Goal: Task Accomplishment & Management: Use online tool/utility

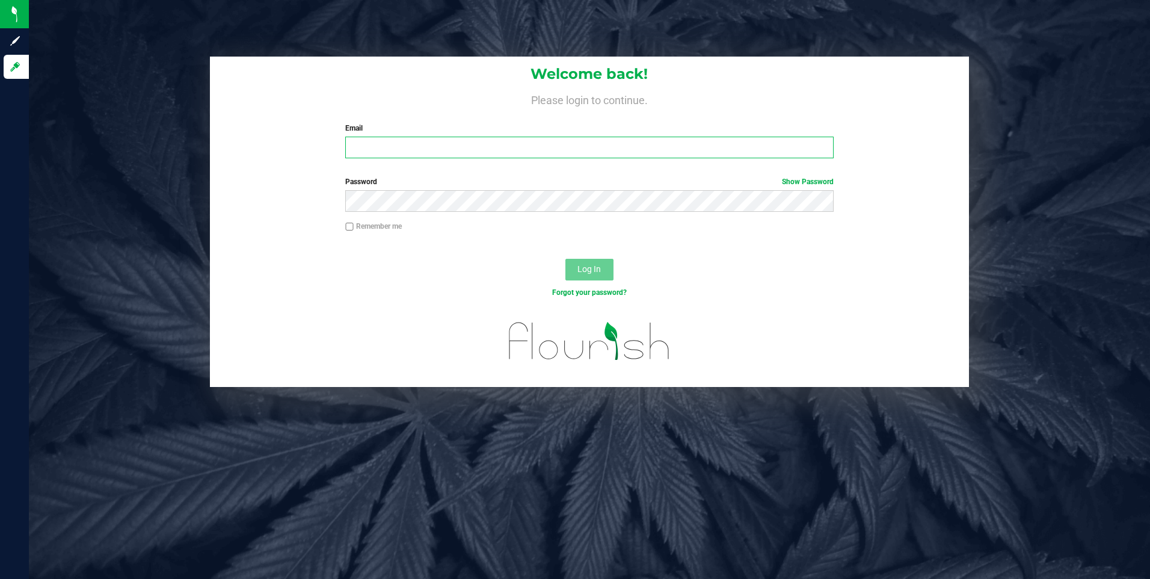
click at [501, 150] on input "Email" at bounding box center [589, 148] width 488 height 22
type input "sinona.flute@nativenationscannabis.com"
drag, startPoint x: 571, startPoint y: 272, endPoint x: 571, endPoint y: 265, distance: 7.8
click at [571, 271] on button "Log In" at bounding box center [589, 270] width 48 height 22
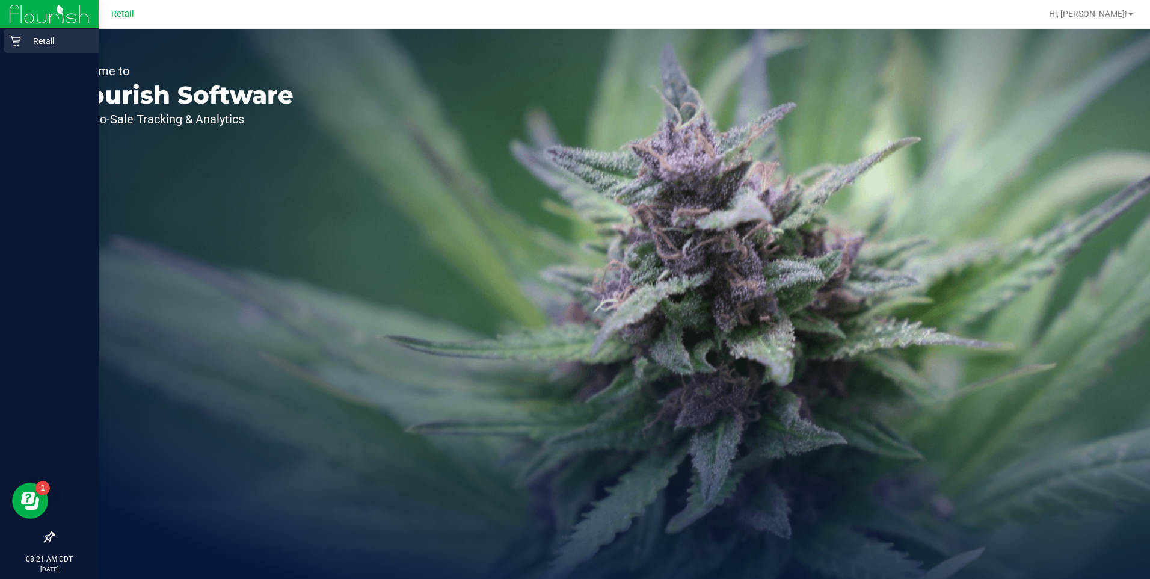
click at [22, 43] on p "Retail" at bounding box center [57, 41] width 72 height 14
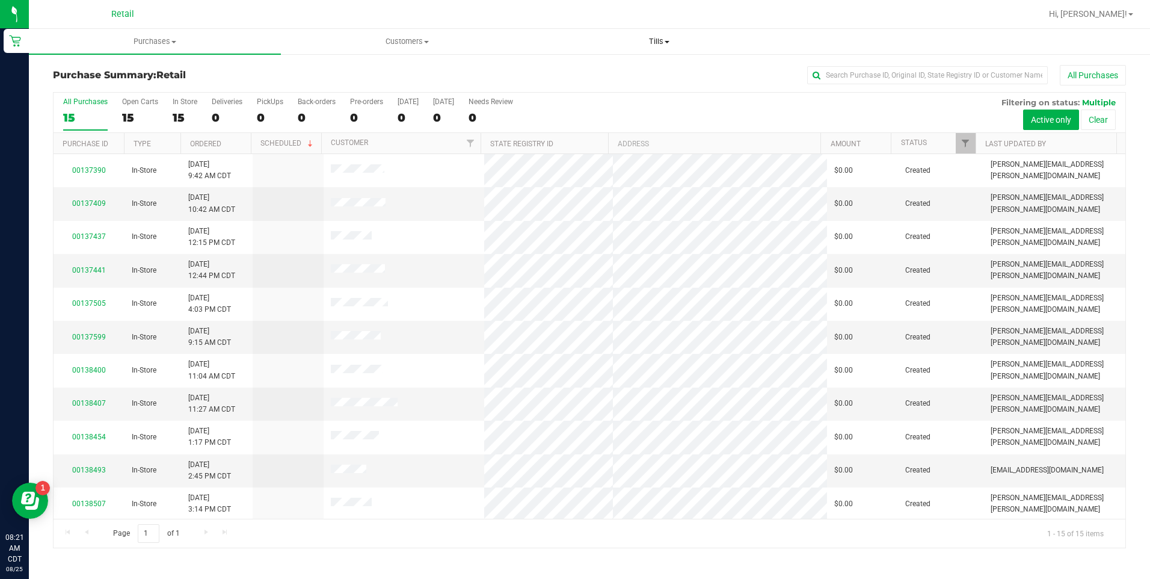
click at [661, 41] on span "Tills" at bounding box center [659, 41] width 251 height 11
click at [602, 69] on span "Manage tills" at bounding box center [573, 72] width 81 height 10
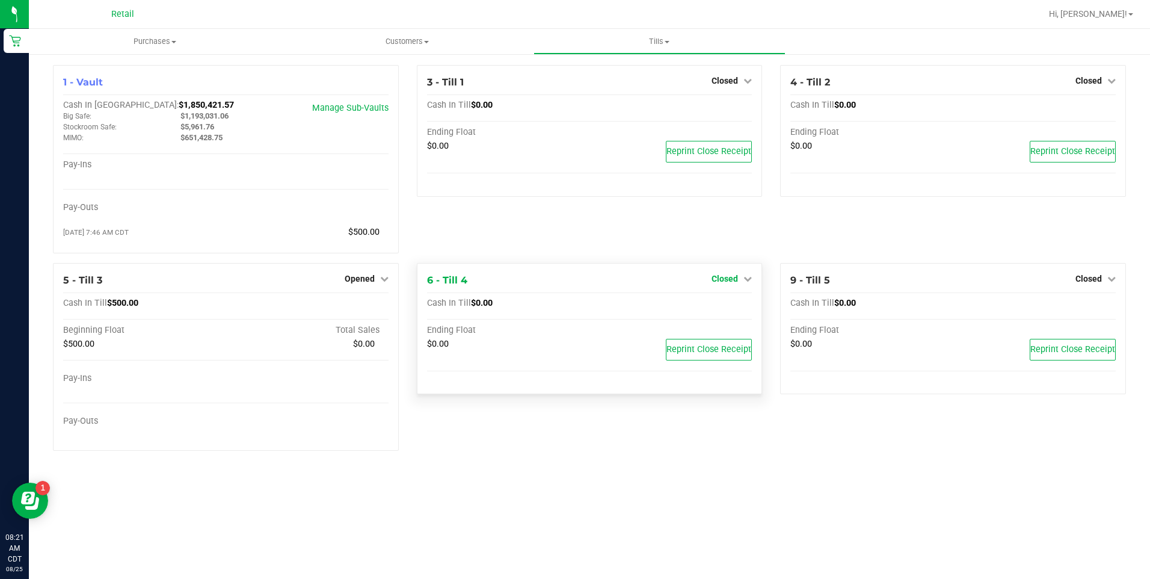
click at [726, 280] on span "Closed" at bounding box center [724, 279] width 26 height 10
click at [722, 308] on link "Open Till" at bounding box center [724, 303] width 32 height 10
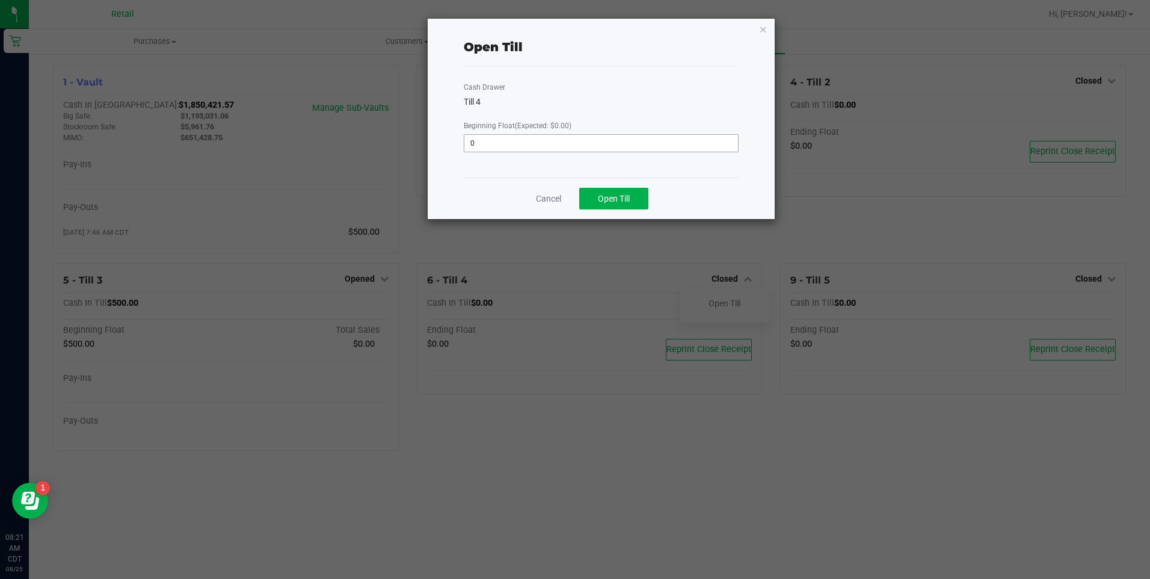
click at [600, 139] on input "0" at bounding box center [600, 143] width 273 height 17
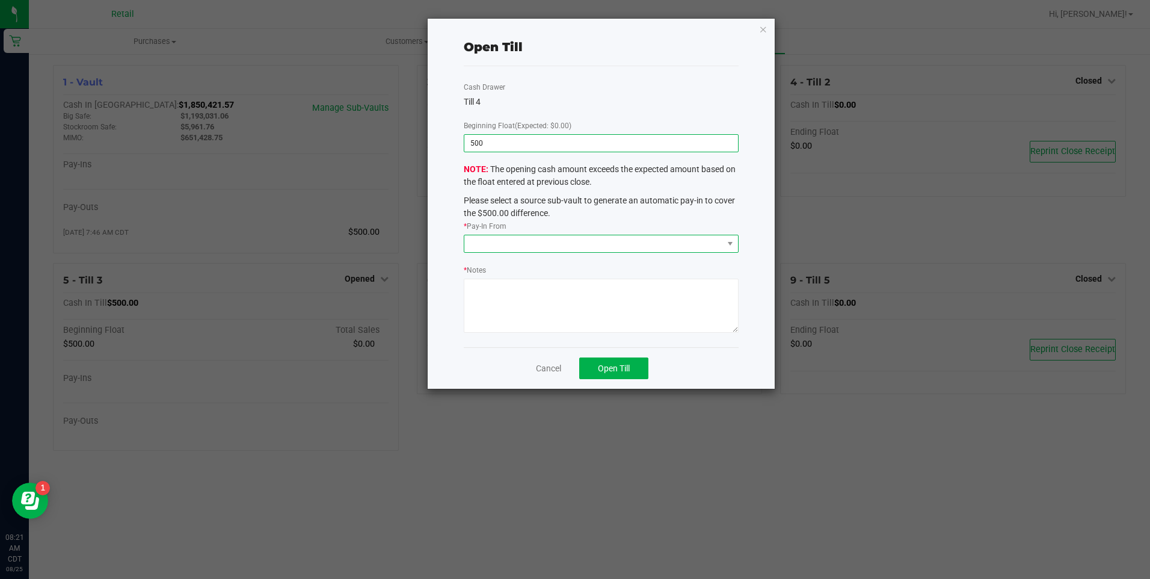
type input "$500.00"
click at [527, 242] on span at bounding box center [593, 243] width 258 height 17
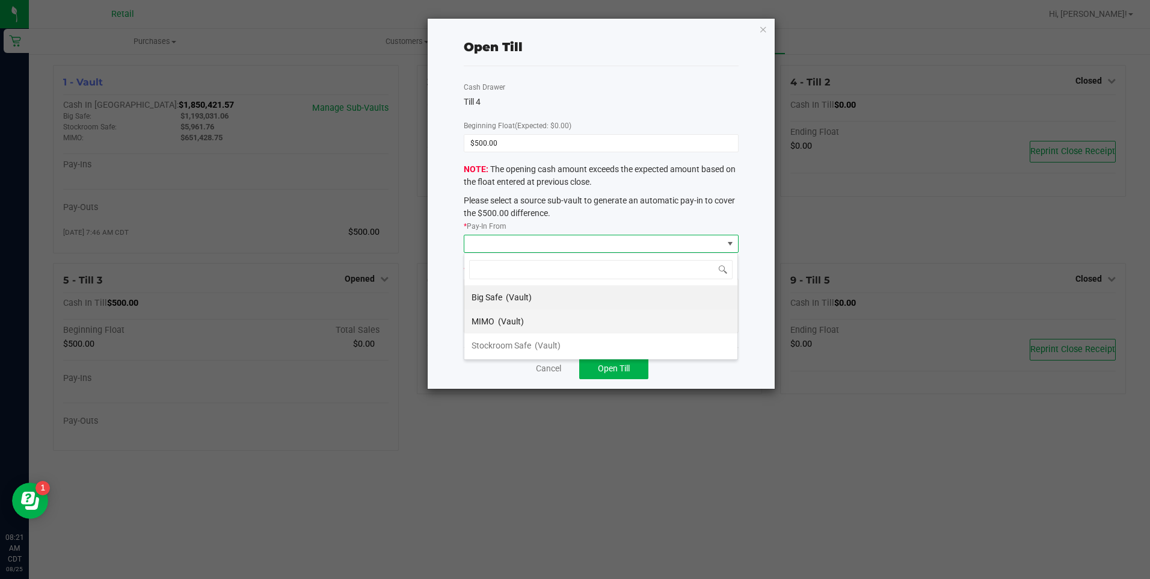
scroll to position [18, 274]
click at [494, 326] on div "MIMO (Vault)" at bounding box center [497, 321] width 52 height 22
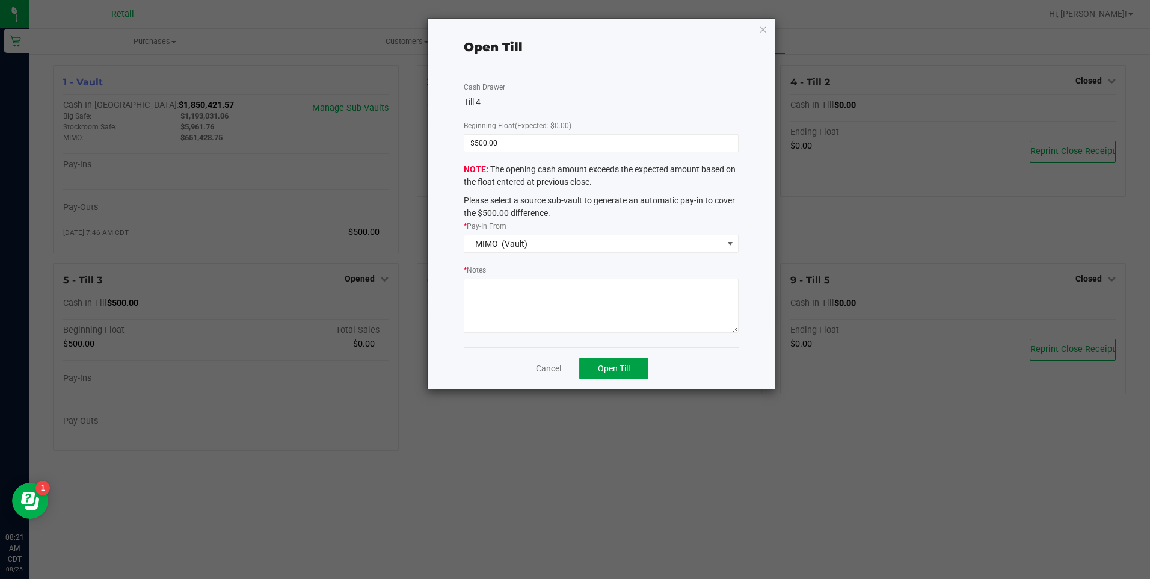
drag, startPoint x: 630, startPoint y: 370, endPoint x: 637, endPoint y: 342, distance: 28.6
click at [633, 346] on div "Open Till Cash Drawer Till 4 Beginning Float (Expected: $0.00) $500.00 The open…" at bounding box center [601, 204] width 346 height 370
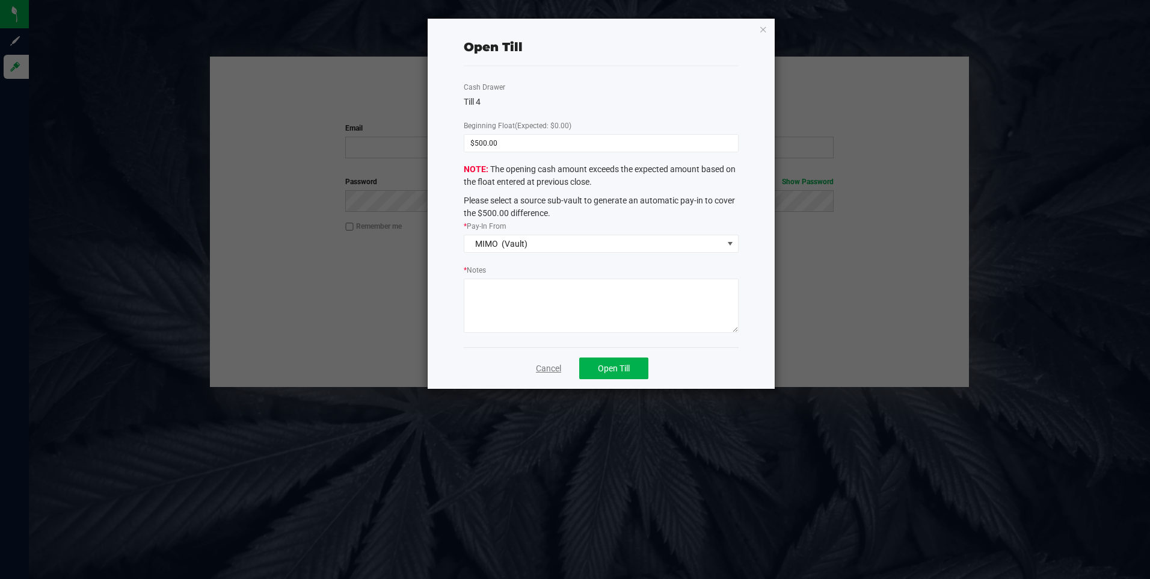
click at [544, 364] on link "Cancel" at bounding box center [548, 368] width 25 height 13
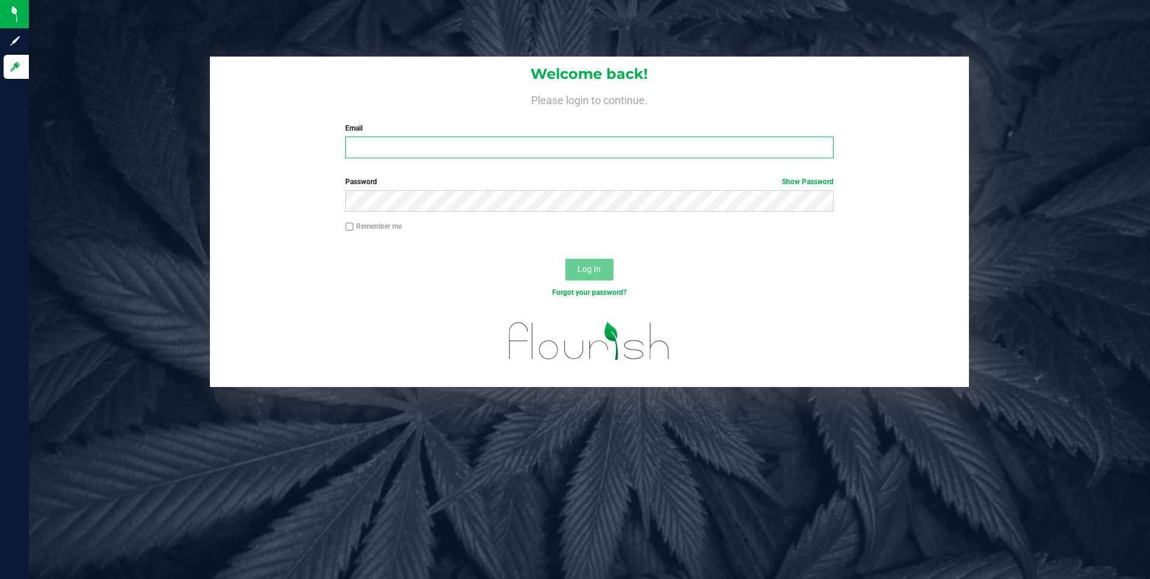
click at [387, 149] on input "Email" at bounding box center [589, 148] width 488 height 22
type input "sinona.flute@nativenationscannabis.com"
click at [600, 268] on span "Log In" at bounding box center [588, 269] width 23 height 10
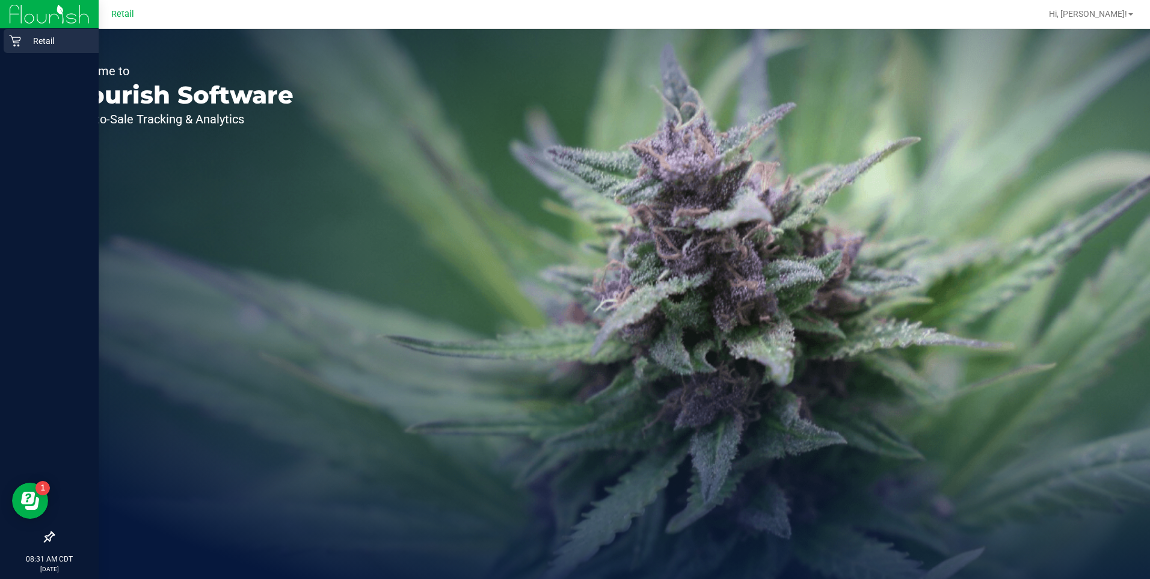
click at [29, 38] on p "Retail" at bounding box center [57, 41] width 72 height 14
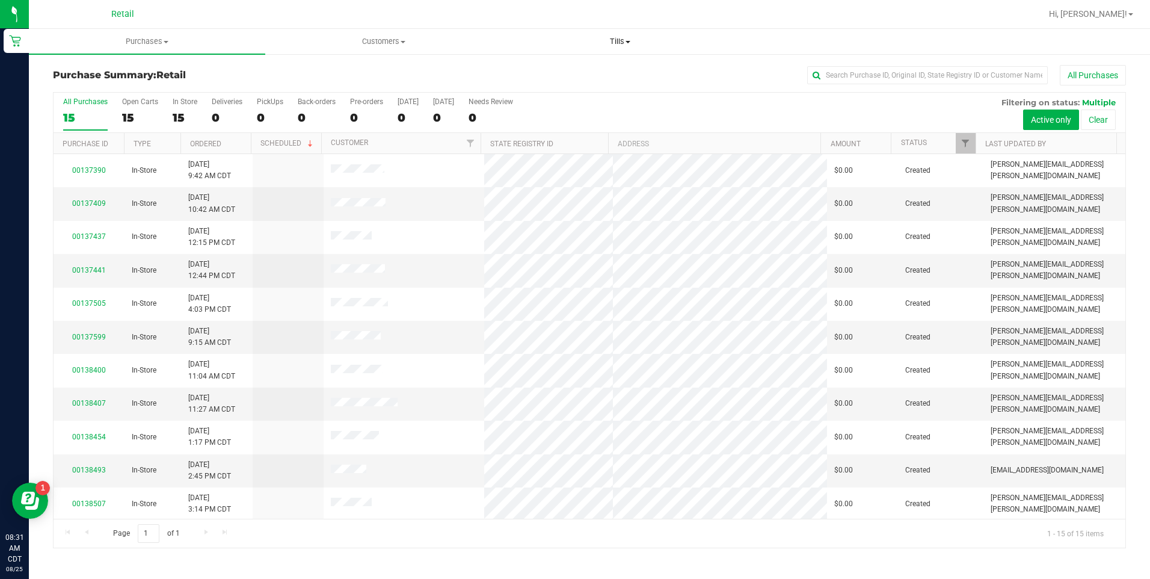
click at [625, 40] on span "Tills" at bounding box center [620, 41] width 235 height 11
click at [572, 72] on span "Manage tills" at bounding box center [542, 72] width 81 height 10
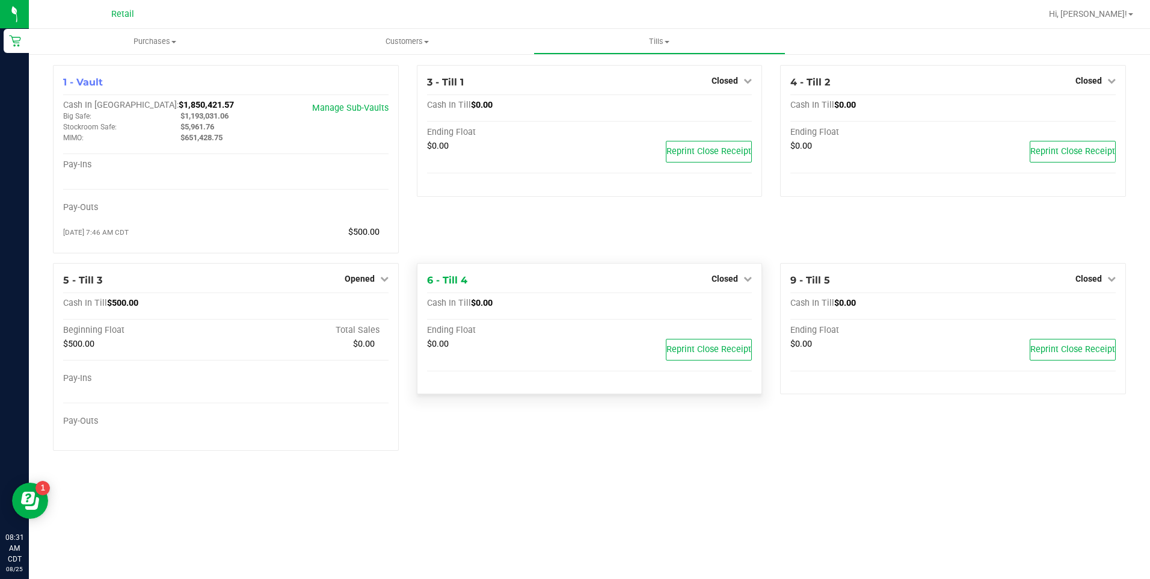
click at [728, 274] on div "Closed" at bounding box center [731, 278] width 40 height 14
click at [720, 281] on span "Closed" at bounding box center [724, 279] width 26 height 10
click at [713, 307] on link "Open Till" at bounding box center [724, 303] width 32 height 10
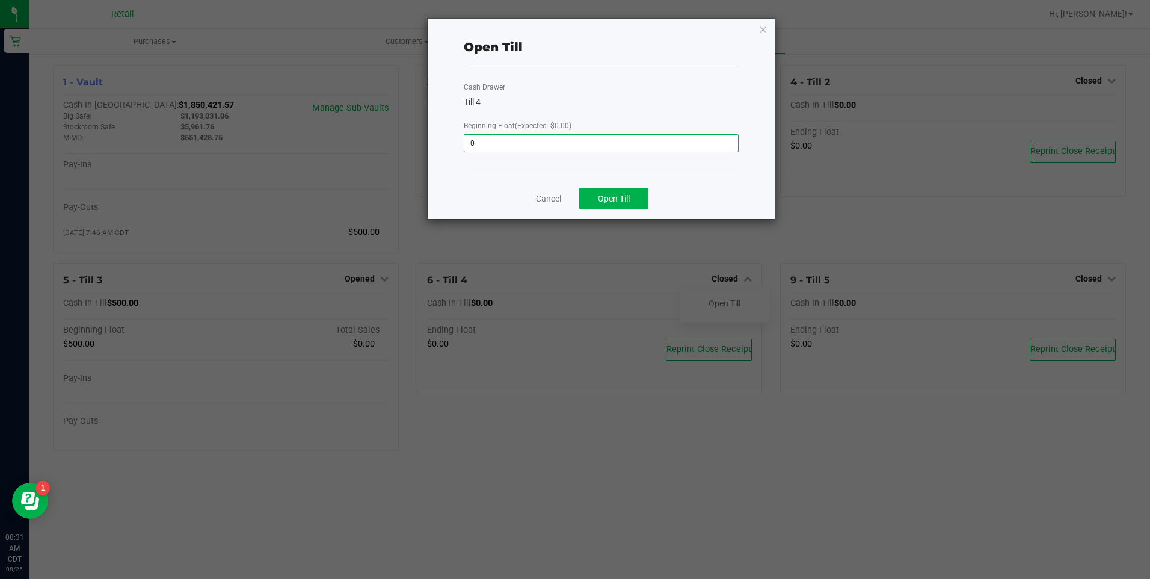
click at [666, 137] on input "0" at bounding box center [600, 143] width 273 height 17
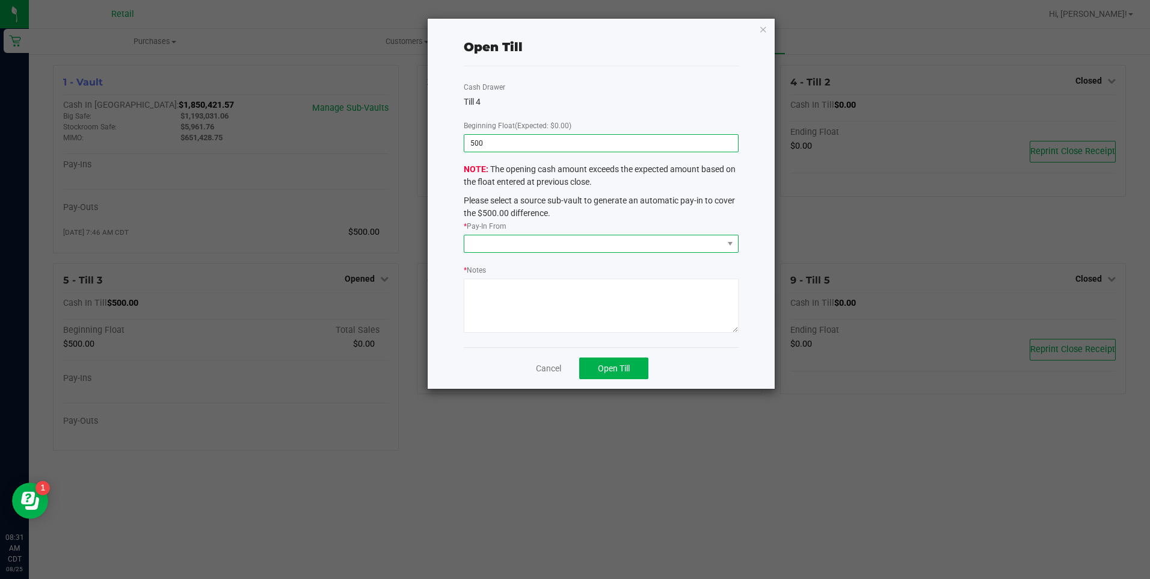
type input "$500.00"
click at [571, 243] on span at bounding box center [593, 243] width 258 height 17
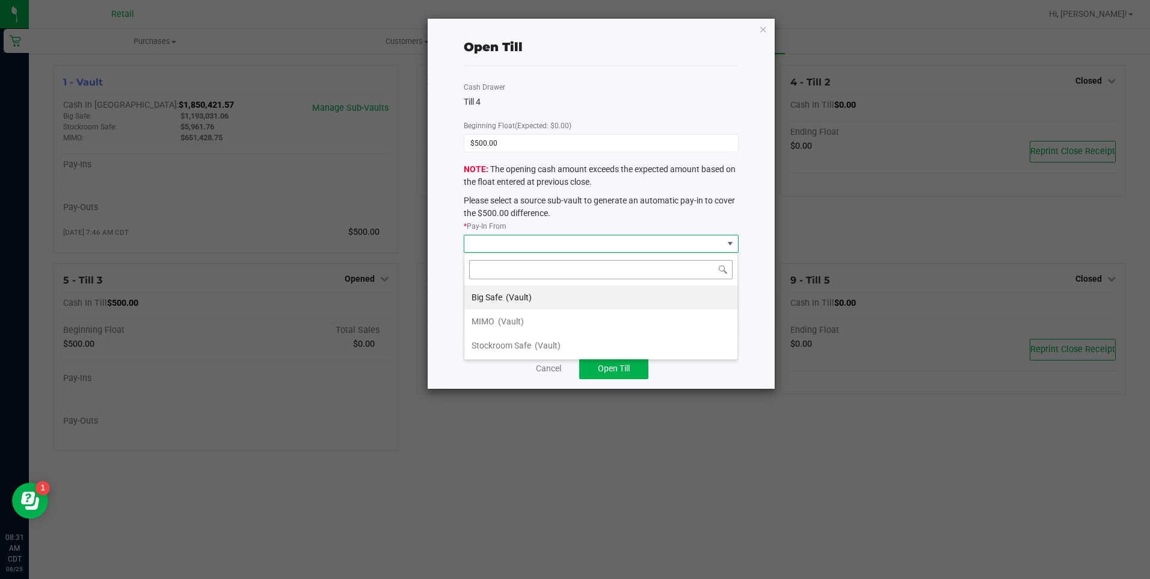
scroll to position [18, 274]
click at [514, 325] on span "(Vault)" at bounding box center [511, 321] width 26 height 10
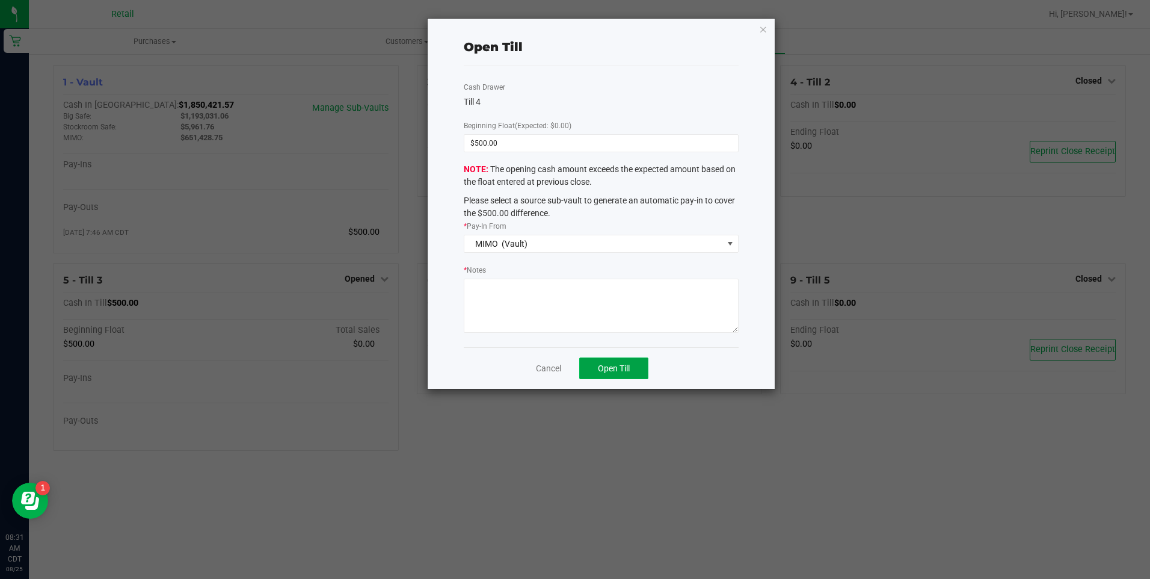
click at [623, 366] on span "Open Till" at bounding box center [614, 368] width 32 height 10
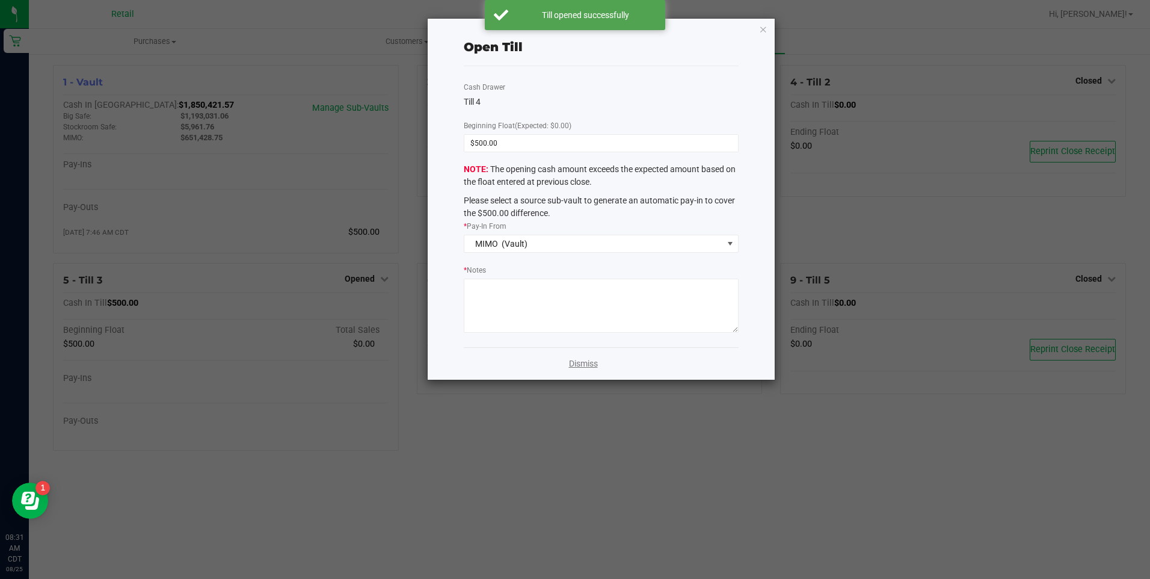
click at [576, 366] on link "Dismiss" at bounding box center [583, 363] width 29 height 13
